Goal: Find contact information: Find contact information

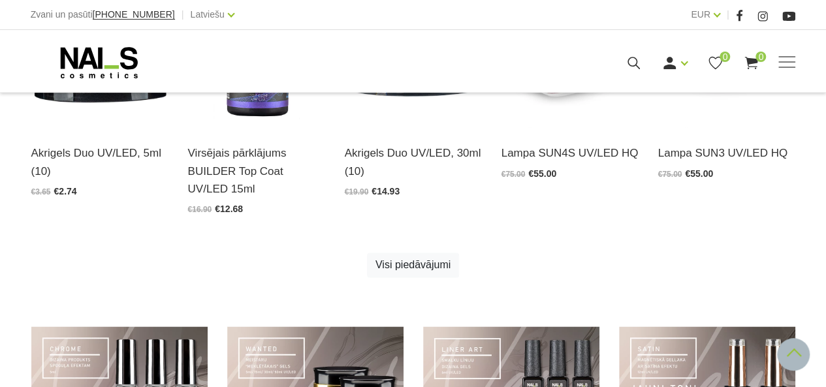
scroll to position [1080, 0]
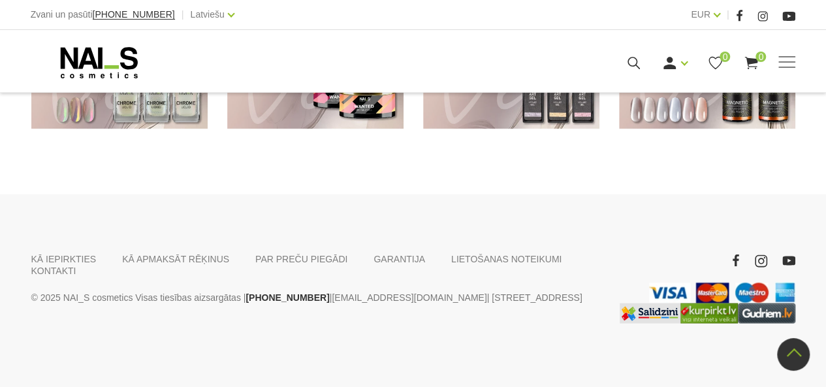
drag, startPoint x: 829, startPoint y: 41, endPoint x: 806, endPoint y: 381, distance: 340.9
click at [76, 264] on link "KONTAKTI" at bounding box center [53, 270] width 45 height 12
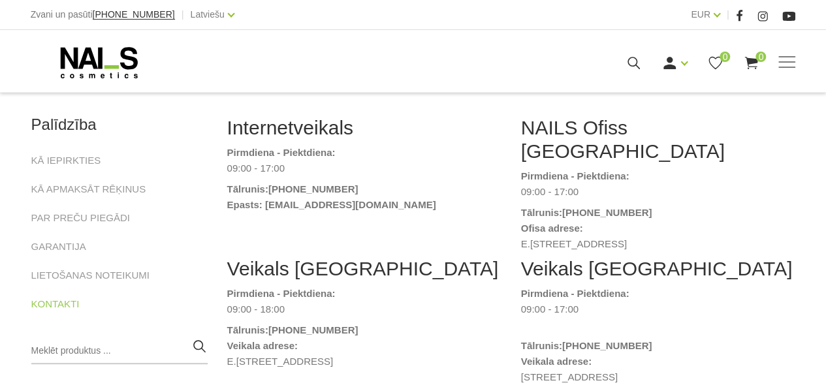
scroll to position [176, 0]
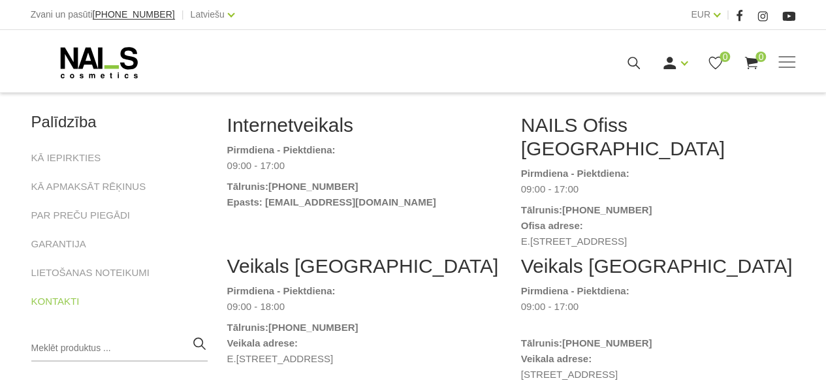
drag, startPoint x: 665, startPoint y: 83, endPoint x: 277, endPoint y: 101, distance: 388.2
click at [277, 101] on body "Zvani un pasūti +37120446646 | Latviešu Latviešu Russian English EUR EUR | Mani…" at bounding box center [413, 17] width 826 height 387
click at [418, 299] on dd "09:00 - 18:00" at bounding box center [364, 307] width 274 height 16
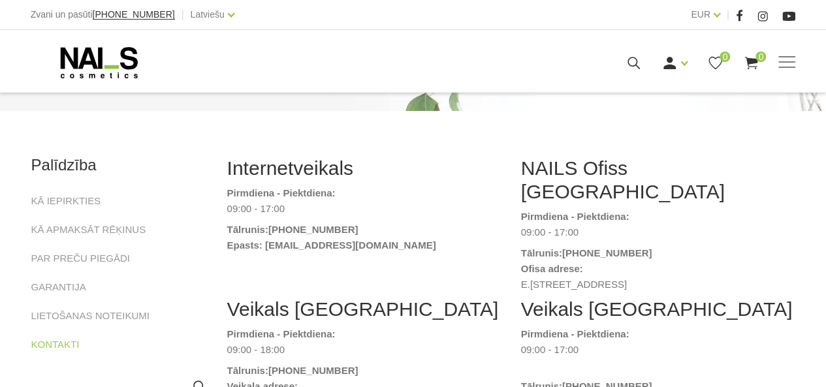
scroll to position [130, 0]
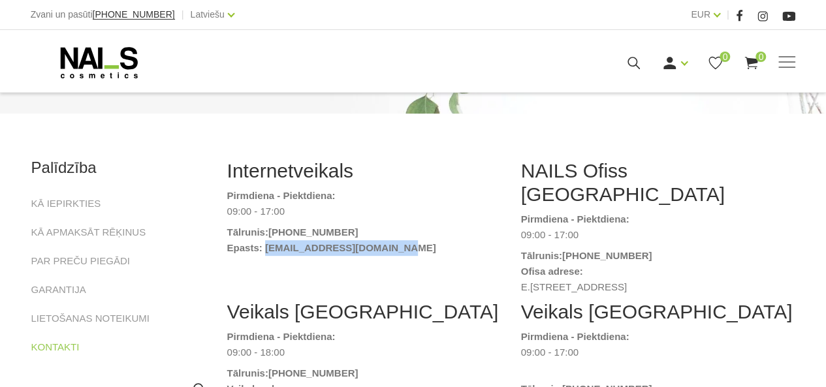
drag, startPoint x: 411, startPoint y: 247, endPoint x: 264, endPoint y: 244, distance: 147.6
click at [264, 244] on dt "Epasts: naiskonsultants@gmail.com" at bounding box center [364, 248] width 274 height 16
click at [402, 300] on h2 "Veikals Rīgā" at bounding box center [364, 312] width 274 height 24
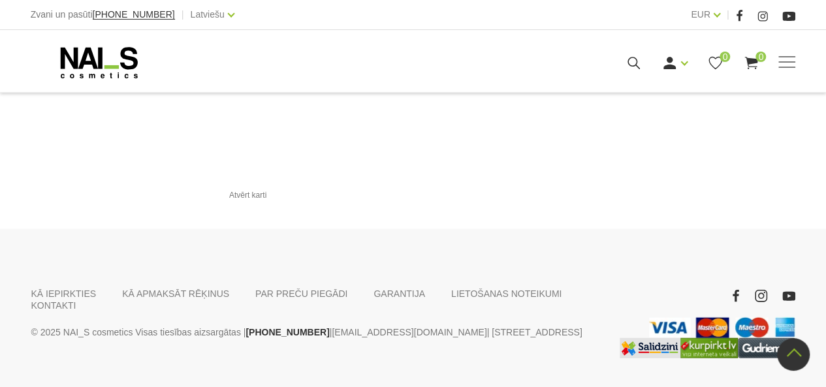
scroll to position [1611, 0]
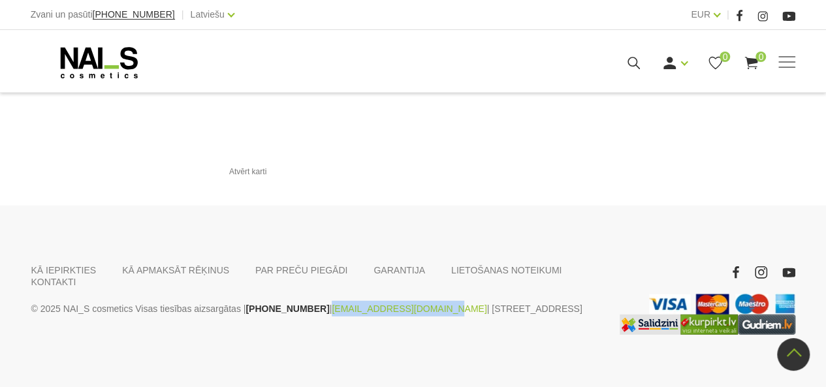
drag, startPoint x: 410, startPoint y: 283, endPoint x: 311, endPoint y: 285, distance: 98.6
click at [311, 301] on p "© 2025 NAI_S cosmetics Visas tiesības aizsargātas | +37120446646 | veikals@nais…" at bounding box center [315, 309] width 568 height 16
copy link "[EMAIL_ADDRESS][DOMAIN_NAME]"
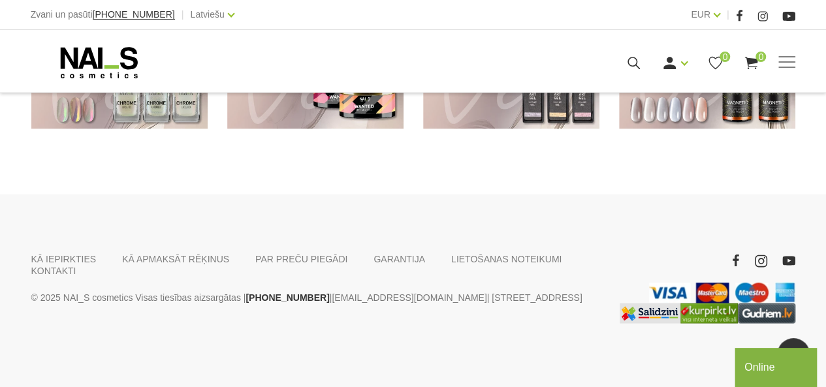
drag, startPoint x: 307, startPoint y: 287, endPoint x: 409, endPoint y: 294, distance: 101.4
click at [413, 289] on p "© 2025 NAI_S cosmetics Visas tiesības aizsargātas | +37120446646 | veikals@nais…" at bounding box center [315, 297] width 568 height 16
copy p "[EMAIL_ADDRESS][DOMAIN_NAME]"
